Goal: Task Accomplishment & Management: Manage account settings

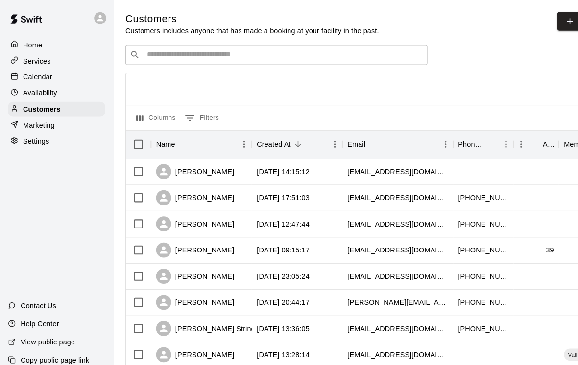
click at [192, 58] on input "Search customers by name or email" at bounding box center [275, 53] width 271 height 10
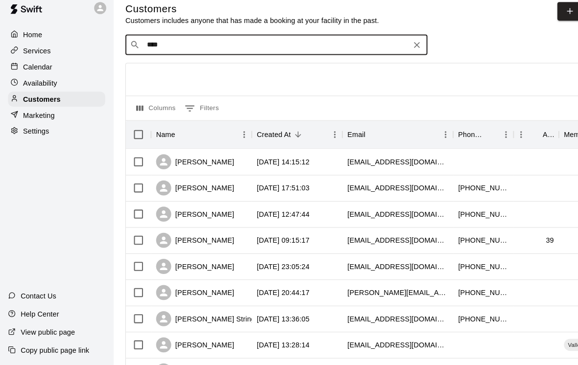
type input "****"
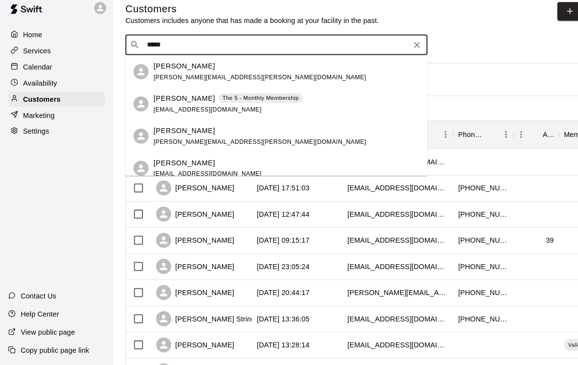
click at [149, 113] on span "[EMAIL_ADDRESS][DOMAIN_NAME]" at bounding box center [201, 116] width 105 height 7
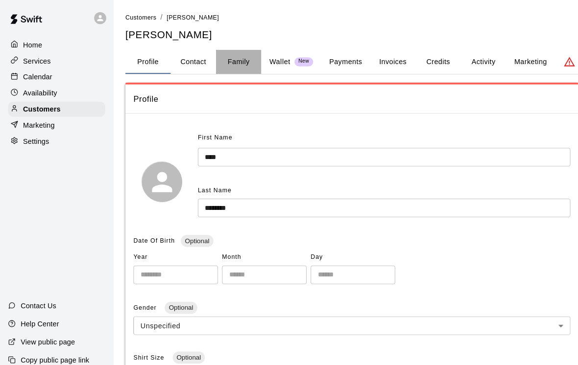
click at [228, 61] on button "Family" at bounding box center [232, 60] width 44 height 24
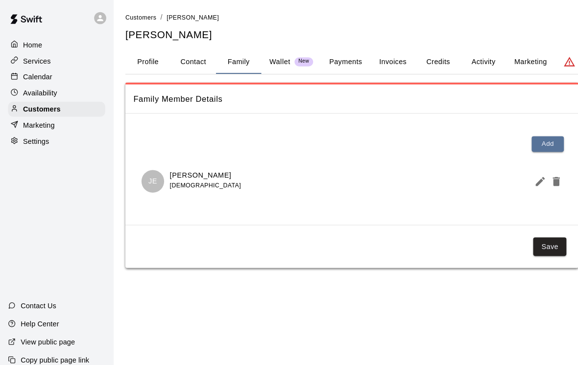
click at [279, 55] on p "Wallet" at bounding box center [272, 60] width 21 height 10
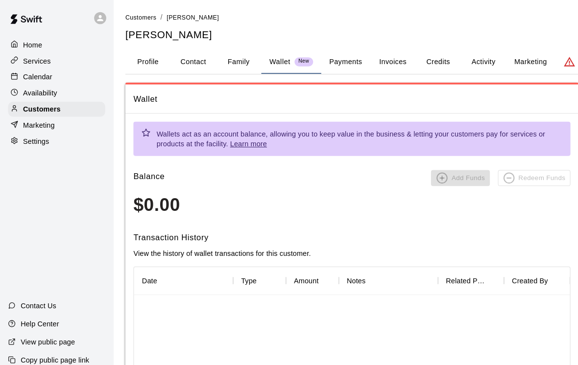
click at [224, 58] on button "Family" at bounding box center [232, 60] width 44 height 24
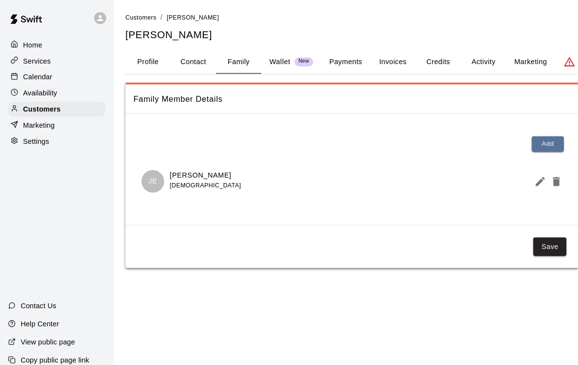
click at [181, 71] on button "Contact" at bounding box center [188, 60] width 44 height 24
select select "**"
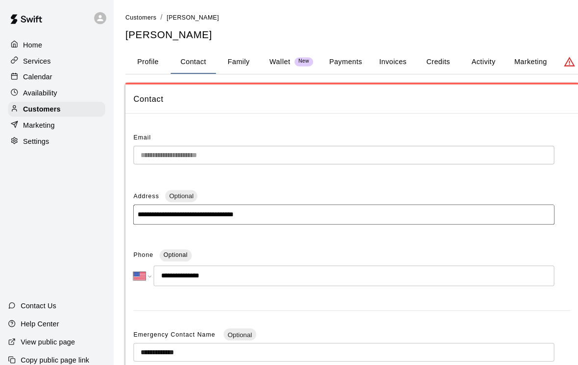
click at [322, 60] on button "Payments" at bounding box center [335, 60] width 47 height 24
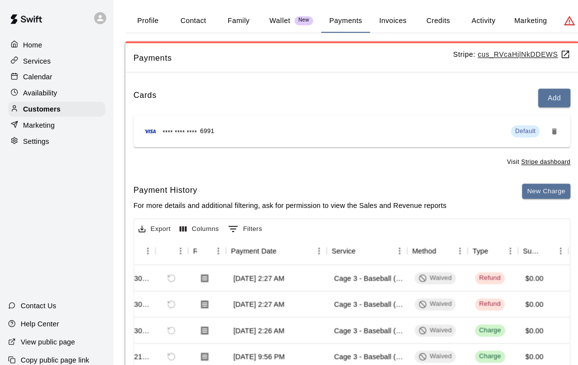
scroll to position [0, 33]
click at [417, 14] on button "Credits" at bounding box center [426, 20] width 44 height 24
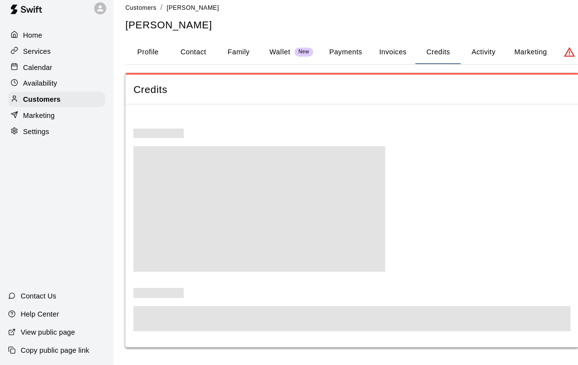
scroll to position [0, 0]
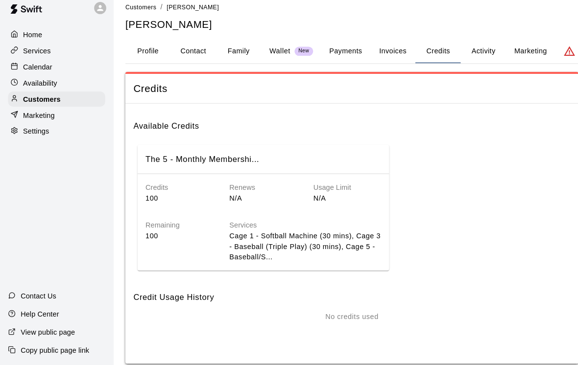
click at [463, 50] on button "Activity" at bounding box center [470, 60] width 44 height 24
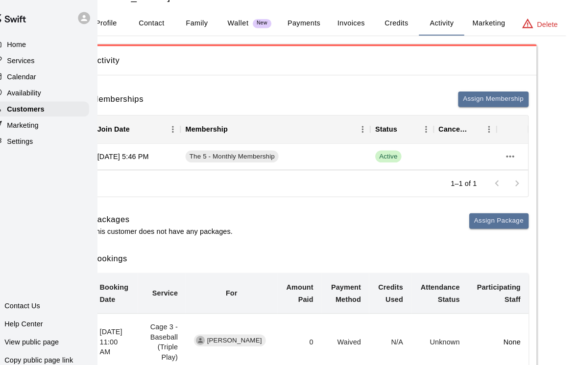
scroll to position [38, 25]
click at [506, 151] on icon "more actions" at bounding box center [512, 152] width 12 height 12
click at [488, 194] on li "Cancel" at bounding box center [515, 187] width 55 height 16
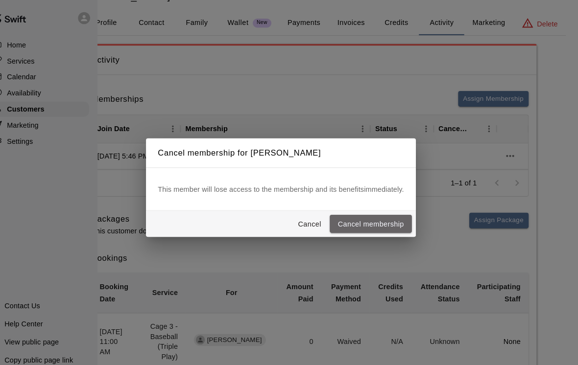
click at [355, 220] on button "Cancel membership" at bounding box center [376, 218] width 80 height 18
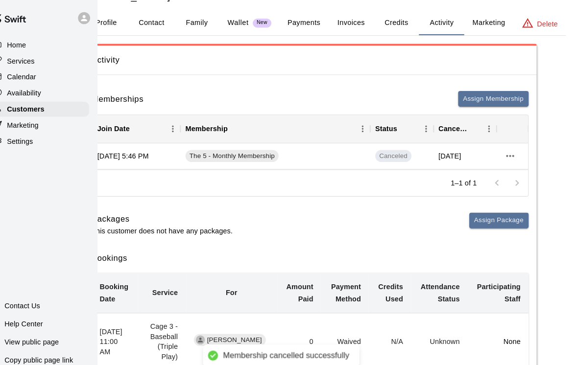
click at [30, 60] on p "Services" at bounding box center [36, 59] width 27 height 10
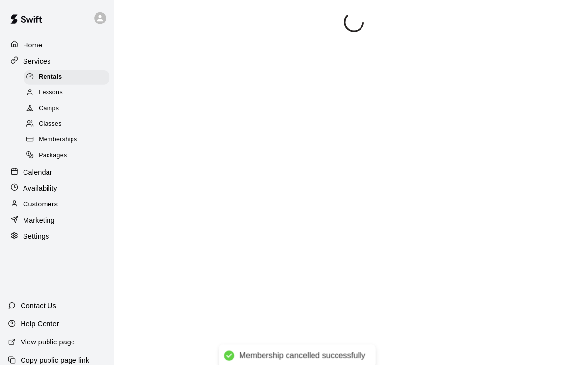
click at [29, 60] on p "Services" at bounding box center [36, 59] width 27 height 10
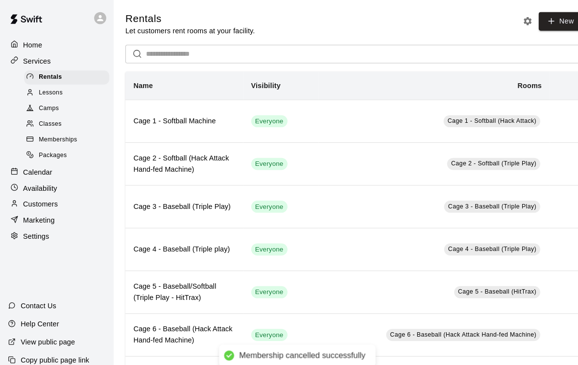
click at [21, 167] on div at bounding box center [16, 167] width 12 height 9
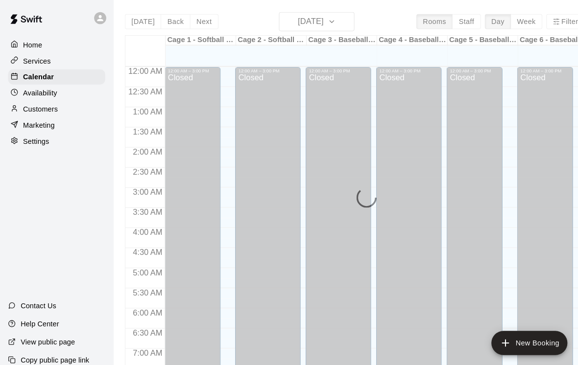
scroll to position [585, 0]
